Goal: Task Accomplishment & Management: Manage account settings

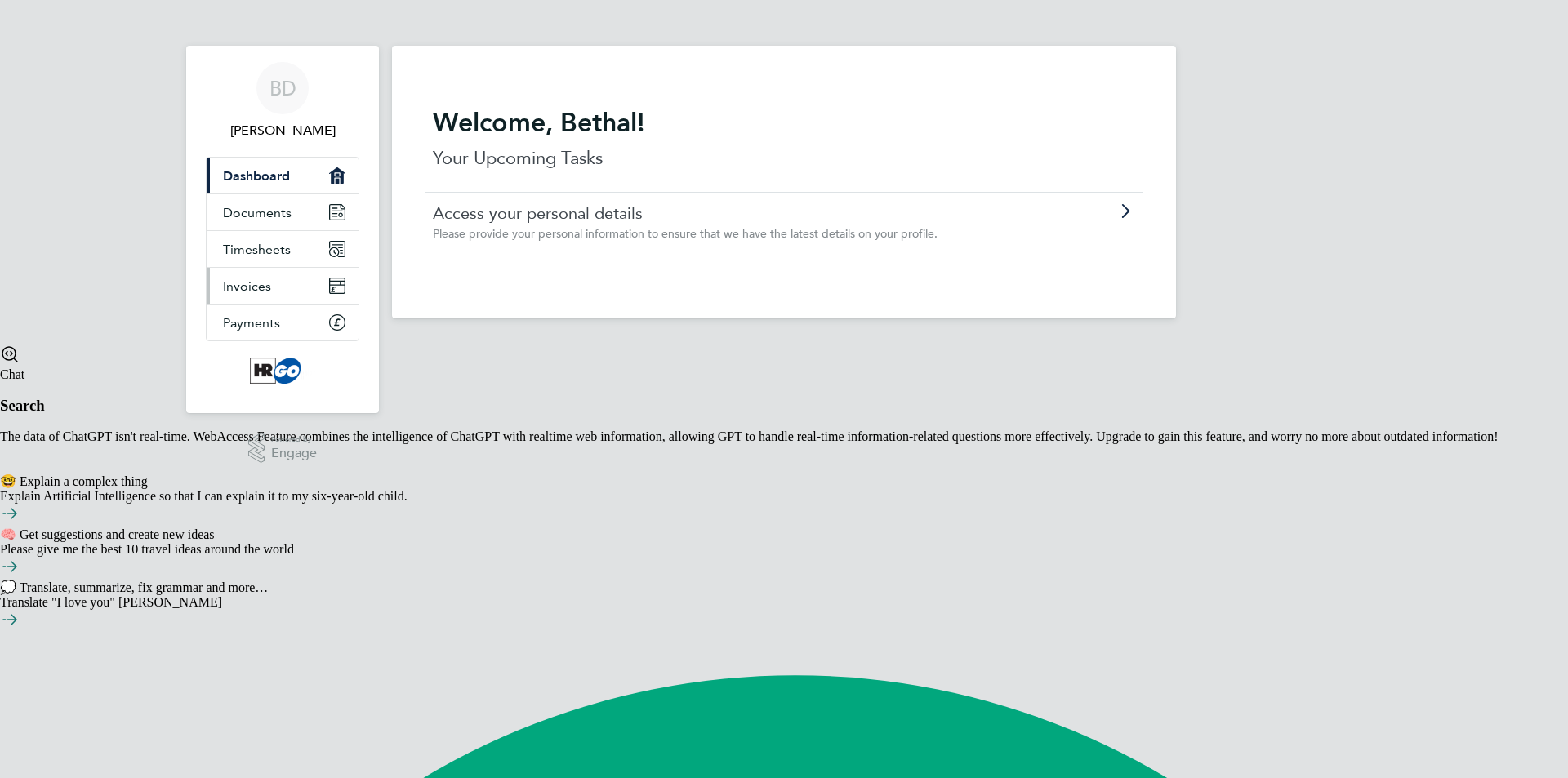
click at [292, 286] on link "Invoices" at bounding box center [282, 286] width 152 height 36
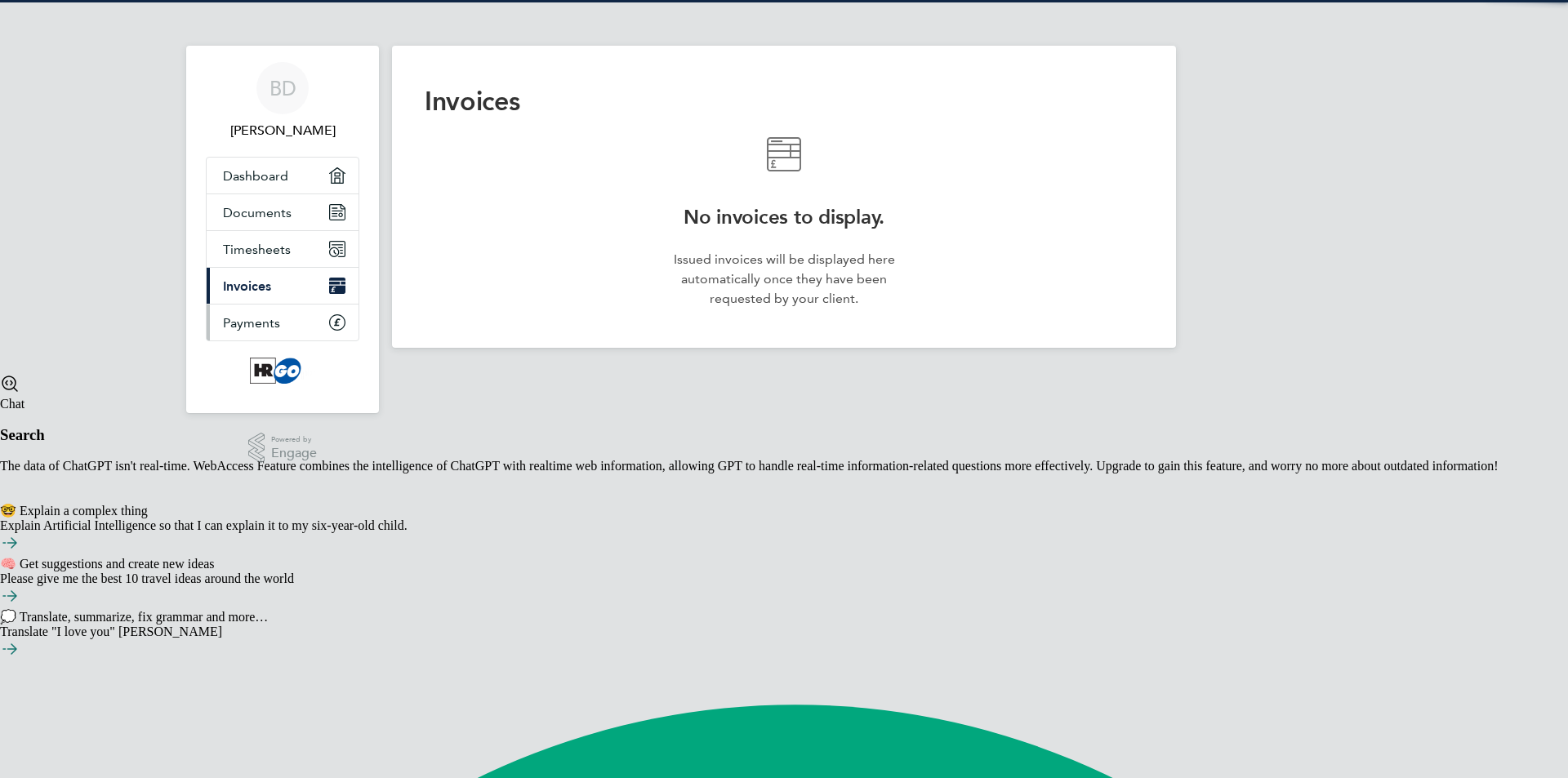
click at [291, 313] on link "Payments" at bounding box center [282, 323] width 152 height 36
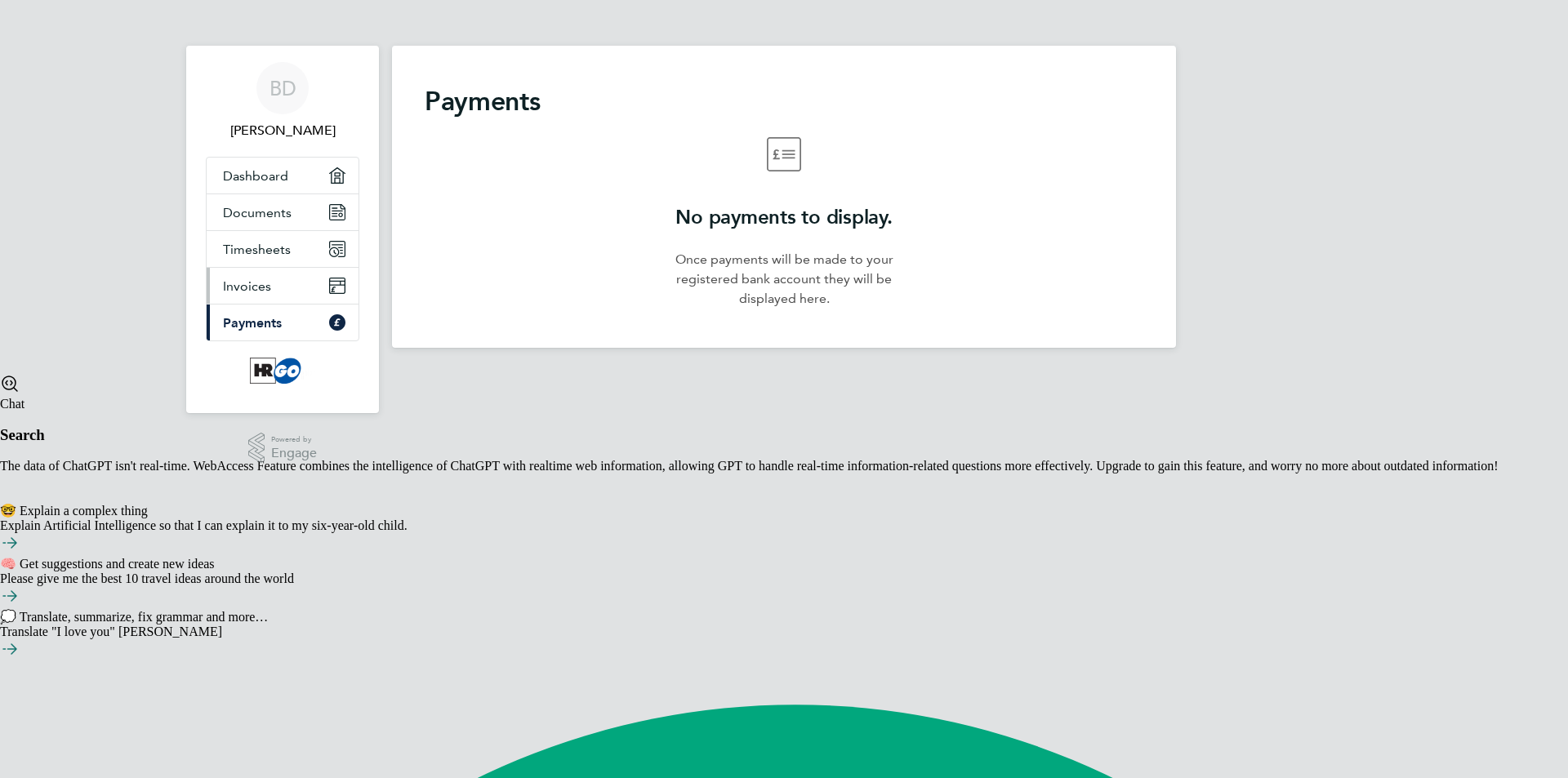
click at [287, 271] on link "Invoices" at bounding box center [282, 286] width 152 height 36
click at [275, 232] on link "Timesheets" at bounding box center [282, 249] width 152 height 36
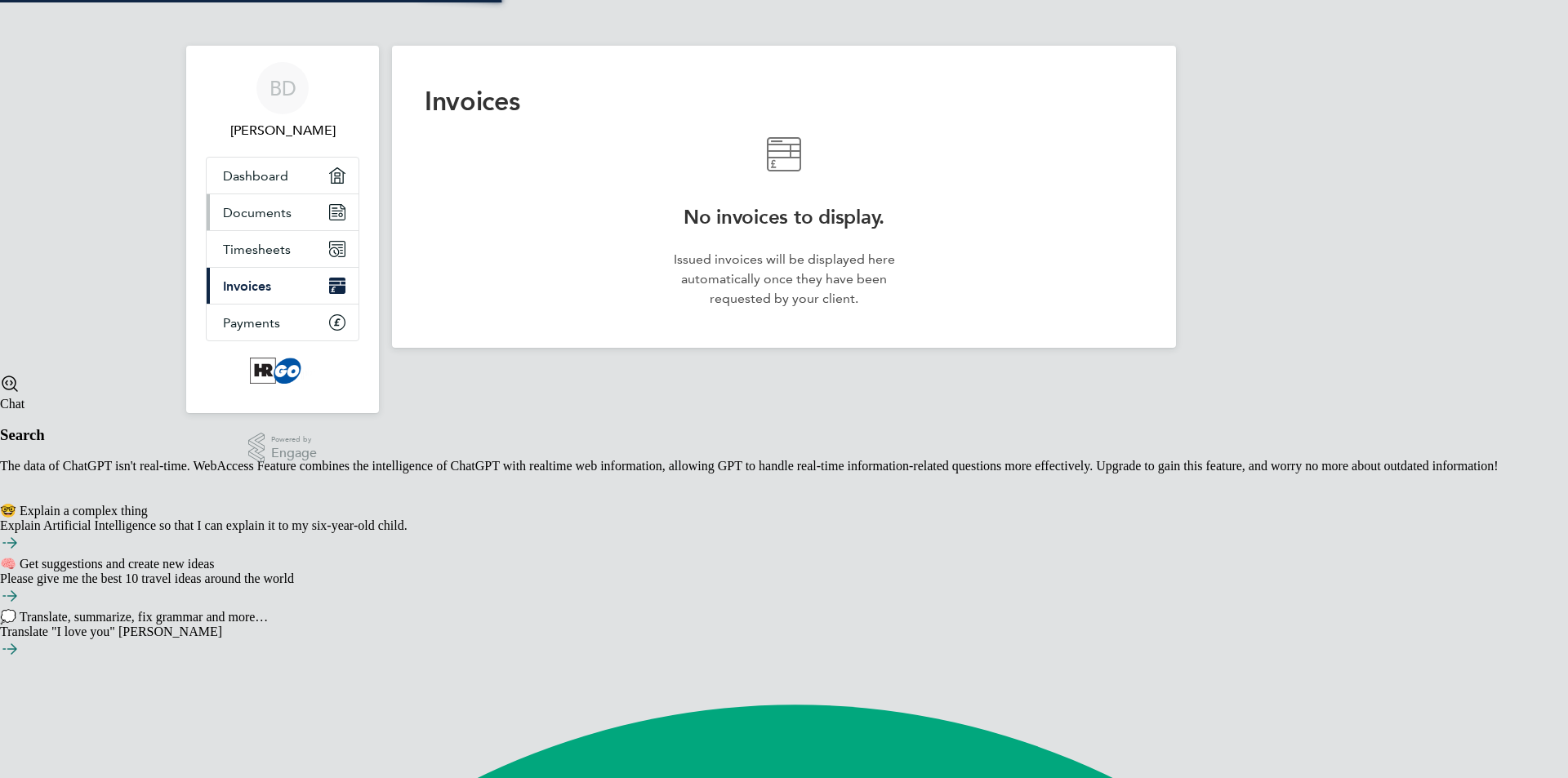
click at [274, 216] on span "Documents" at bounding box center [257, 213] width 69 height 15
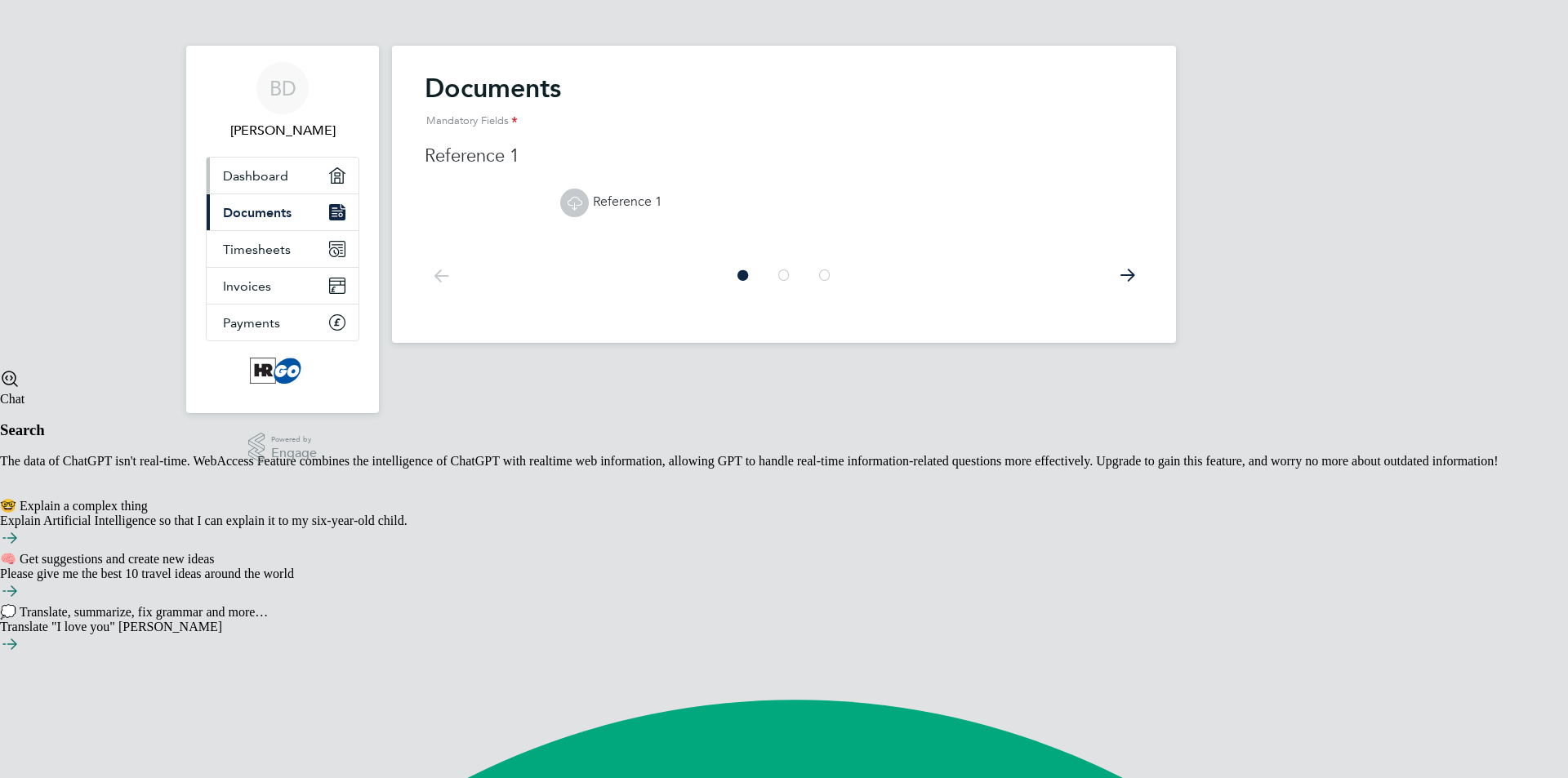
click at [279, 162] on link "Dashboard" at bounding box center [282, 176] width 152 height 36
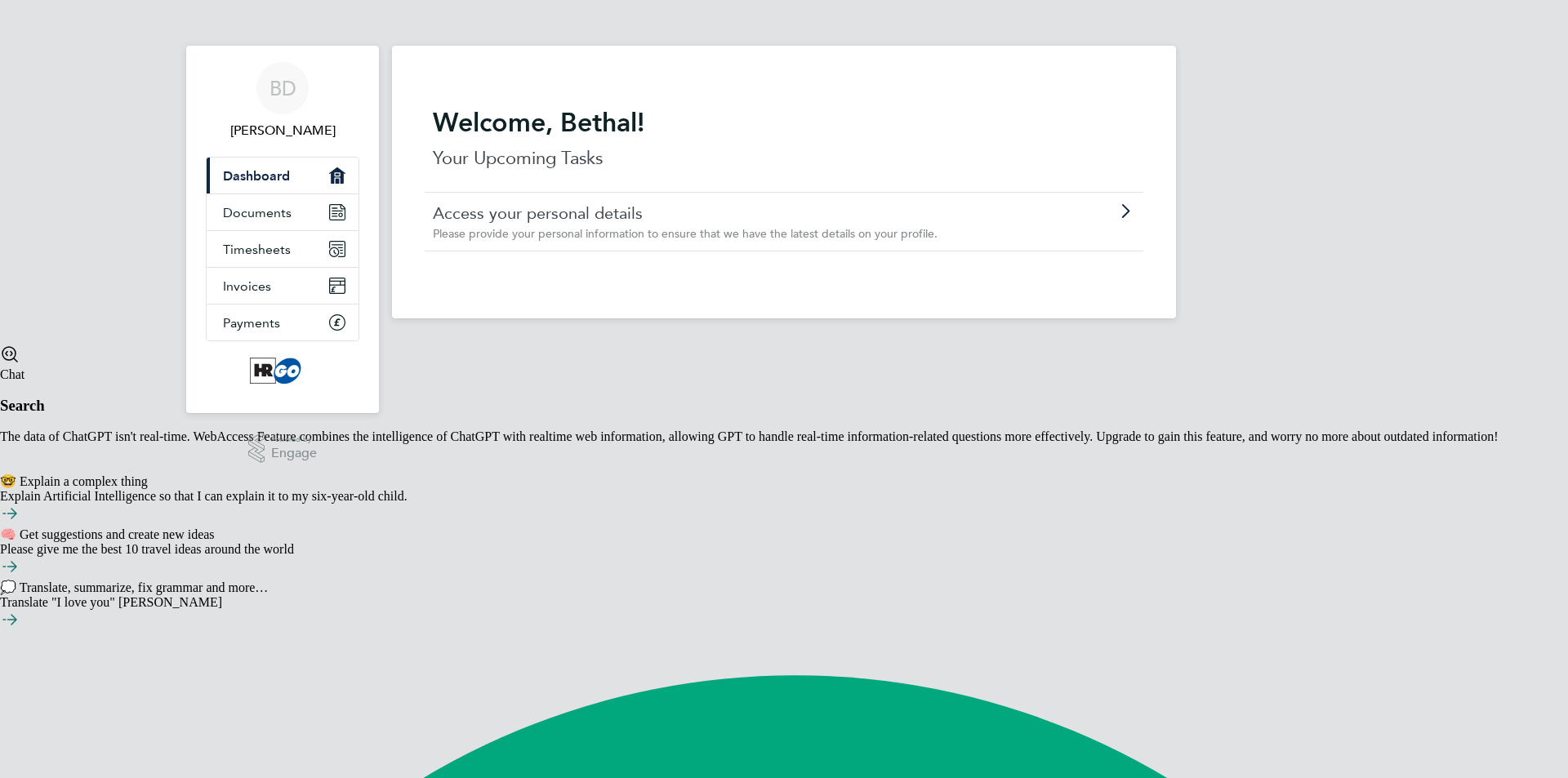
click at [660, 219] on link "Access your personal details" at bounding box center [738, 213] width 610 height 21
click at [252, 213] on span "Documents" at bounding box center [257, 213] width 69 height 15
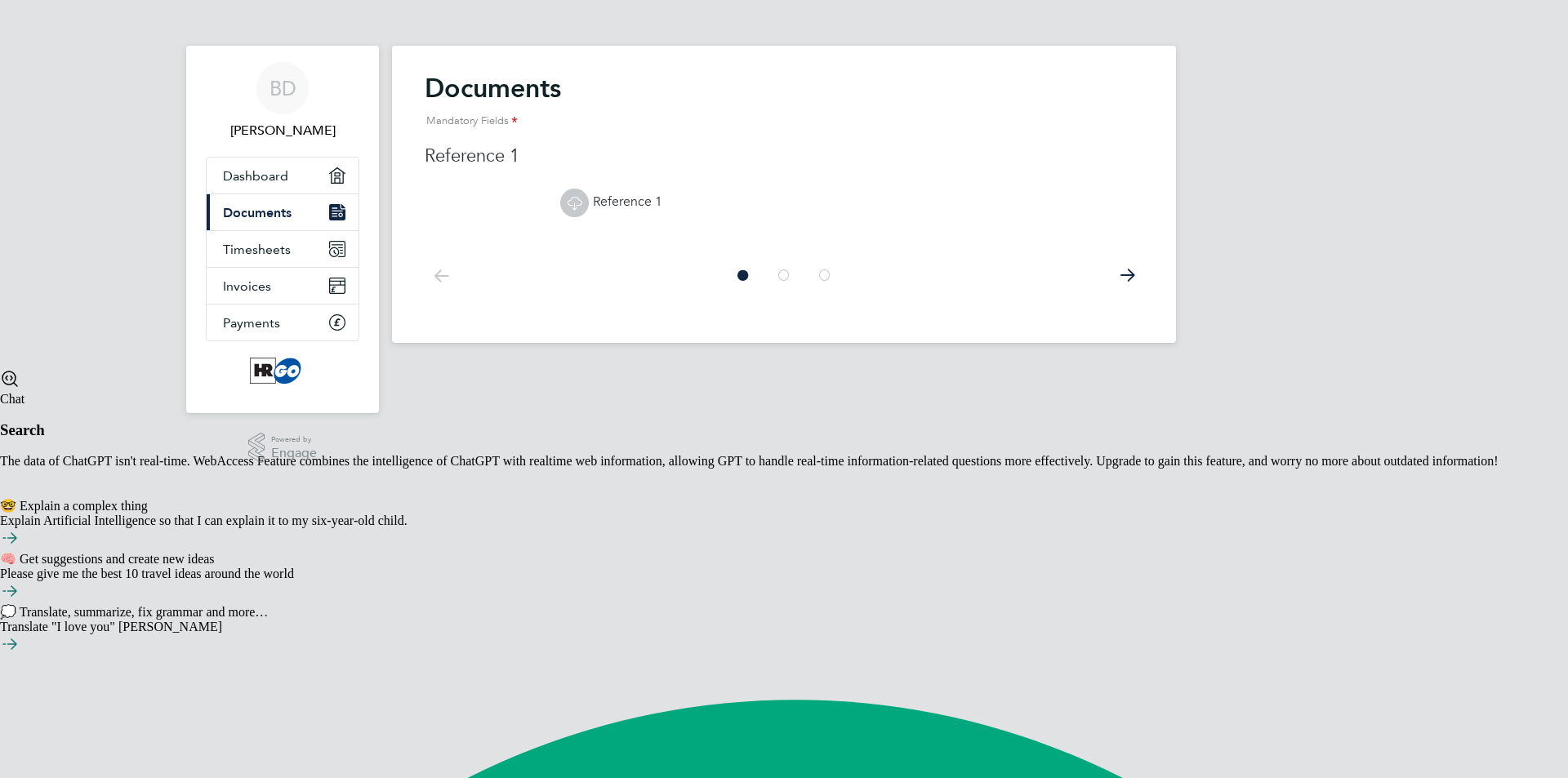
click at [651, 205] on link "Reference 1" at bounding box center [611, 201] width 102 height 16
drag, startPoint x: 789, startPoint y: 290, endPoint x: 785, endPoint y: 282, distance: 8.9
click at [789, 289] on icon at bounding box center [783, 276] width 16 height 37
click at [286, 283] on link "Invoices" at bounding box center [282, 286] width 152 height 36
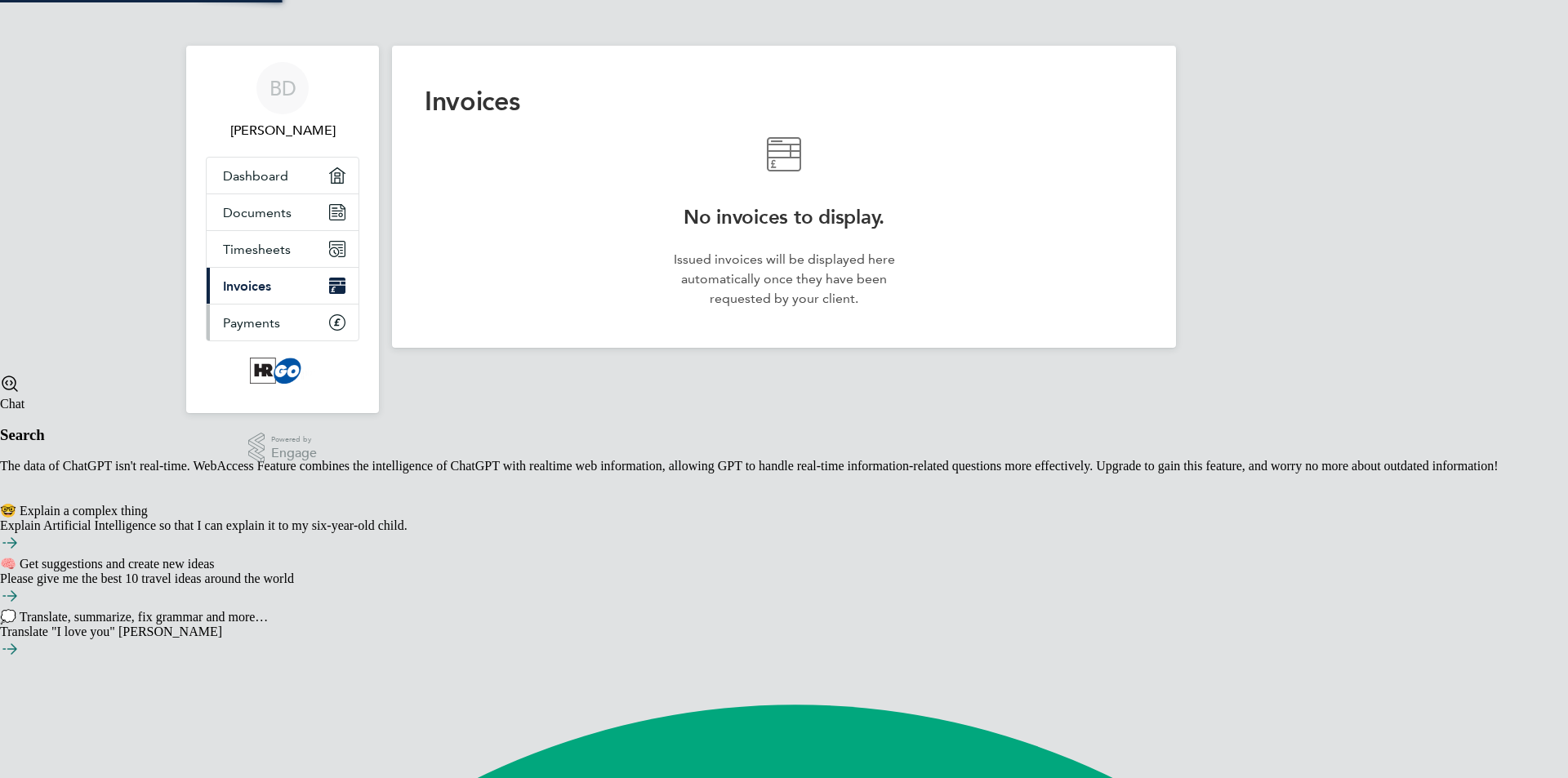
click at [292, 316] on link "Payments" at bounding box center [282, 323] width 152 height 36
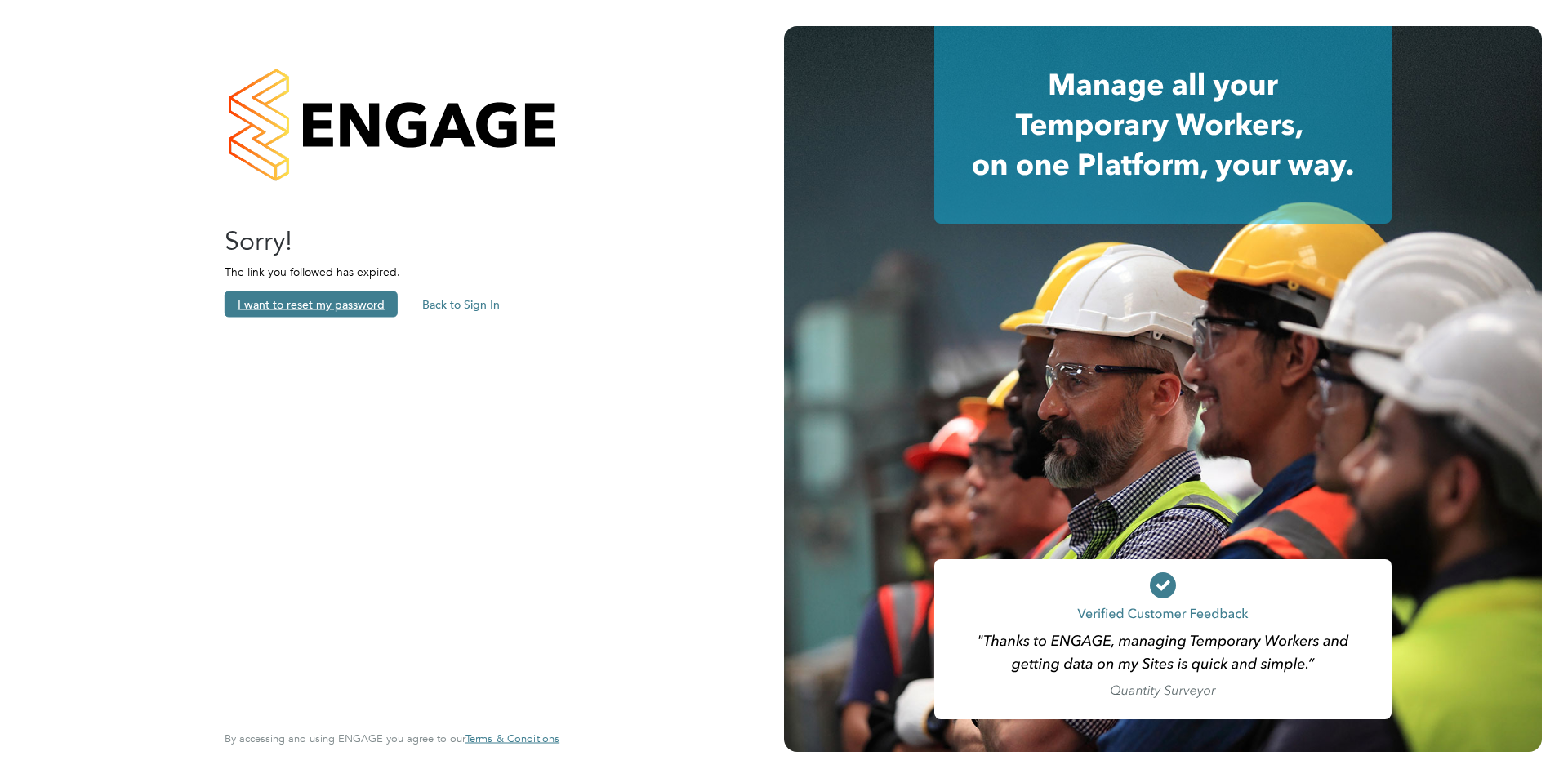
click at [339, 308] on button "I want to reset my password" at bounding box center [311, 304] width 173 height 26
